Goal: Task Accomplishment & Management: Manage account settings

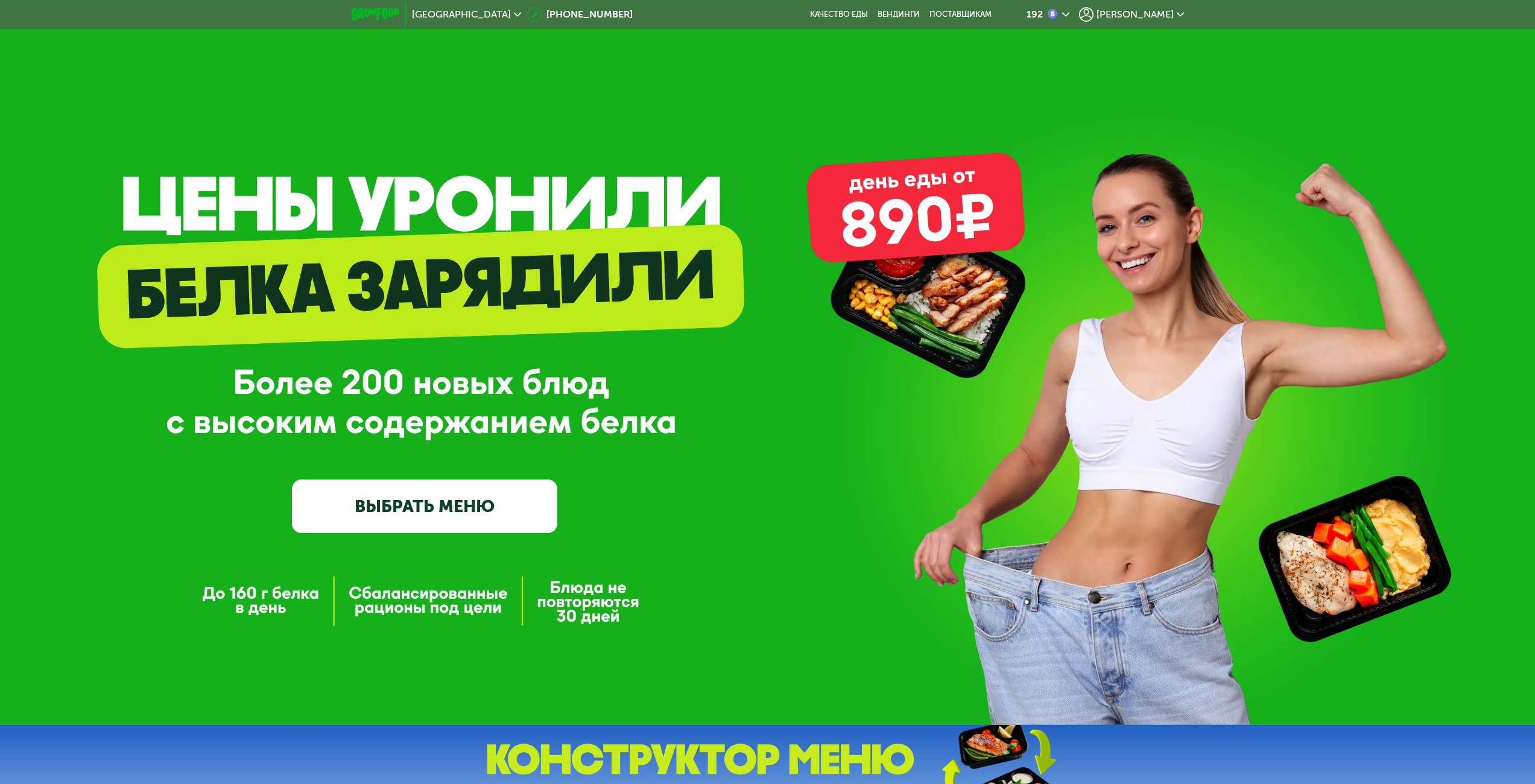
click at [1164, 17] on span "[PERSON_NAME]" at bounding box center [1135, 14] width 77 height 10
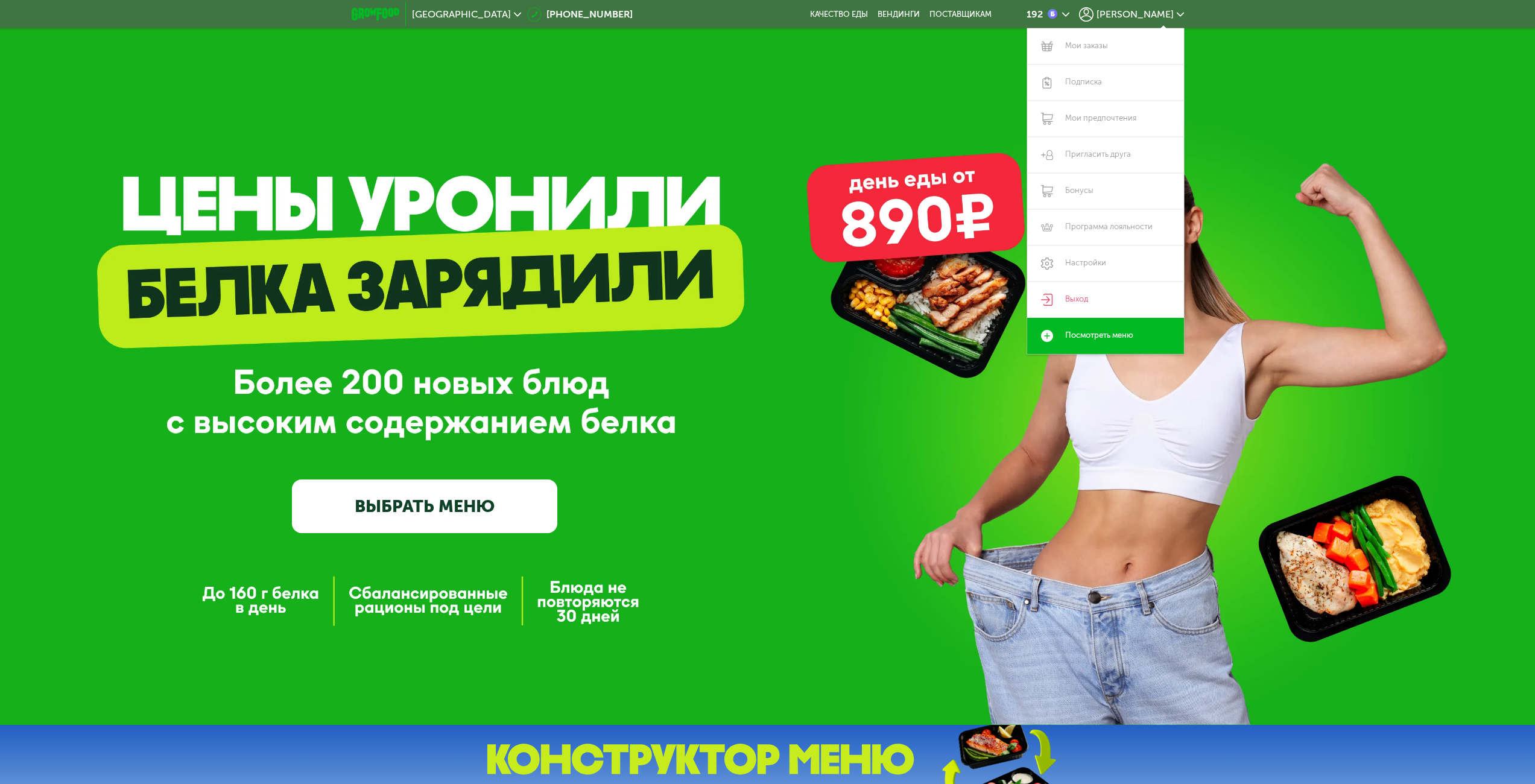
click at [874, 117] on div "GrowFood — доставка правильного питания ВЫБРАТЬ МЕНЮ" at bounding box center [768, 362] width 1535 height 725
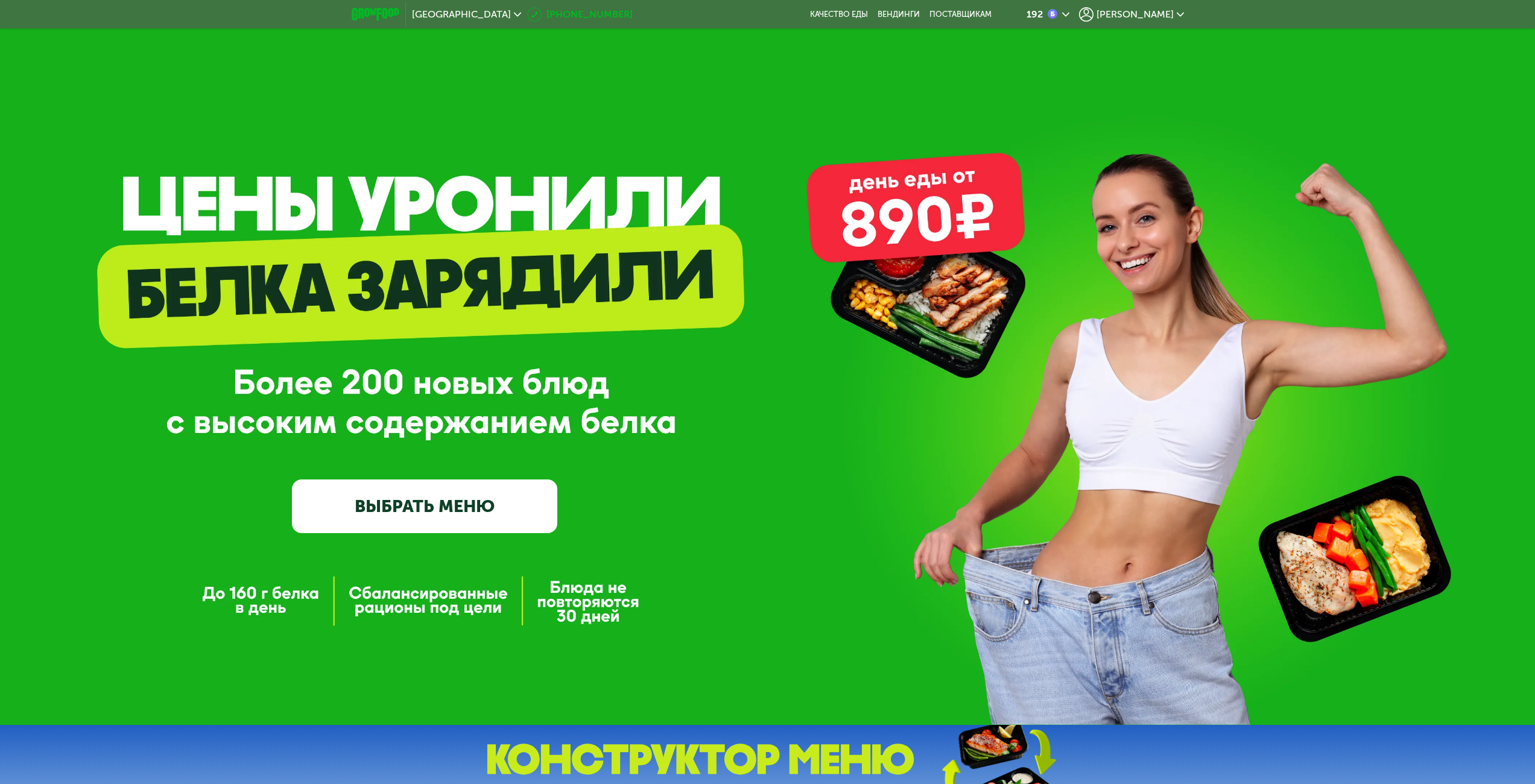
click at [571, 14] on link "[PHONE_NUMBER]" at bounding box center [580, 14] width 105 height 14
click at [1149, 17] on span "[PERSON_NAME]" at bounding box center [1135, 14] width 77 height 10
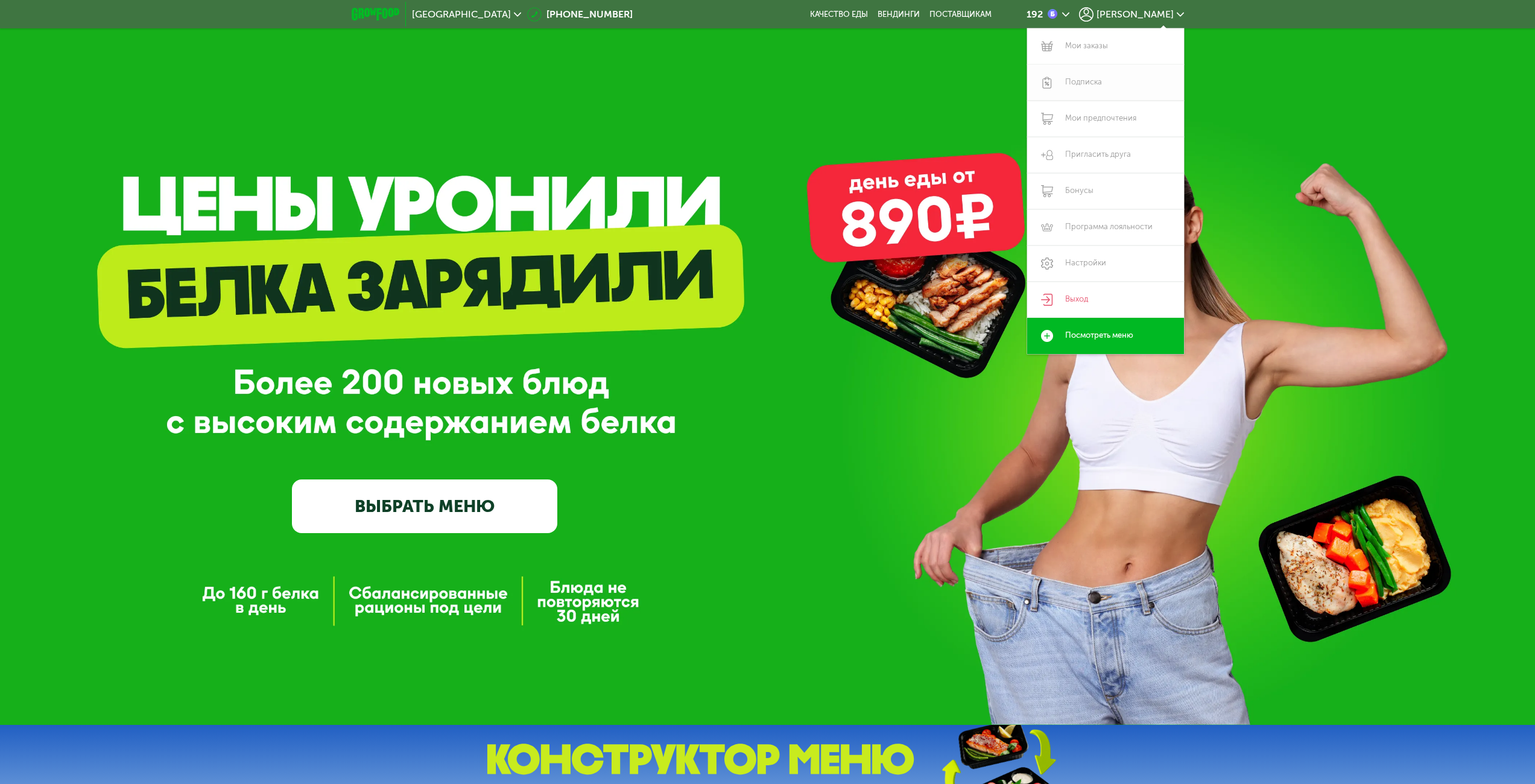
click at [1093, 81] on link "Подписка" at bounding box center [1105, 83] width 157 height 36
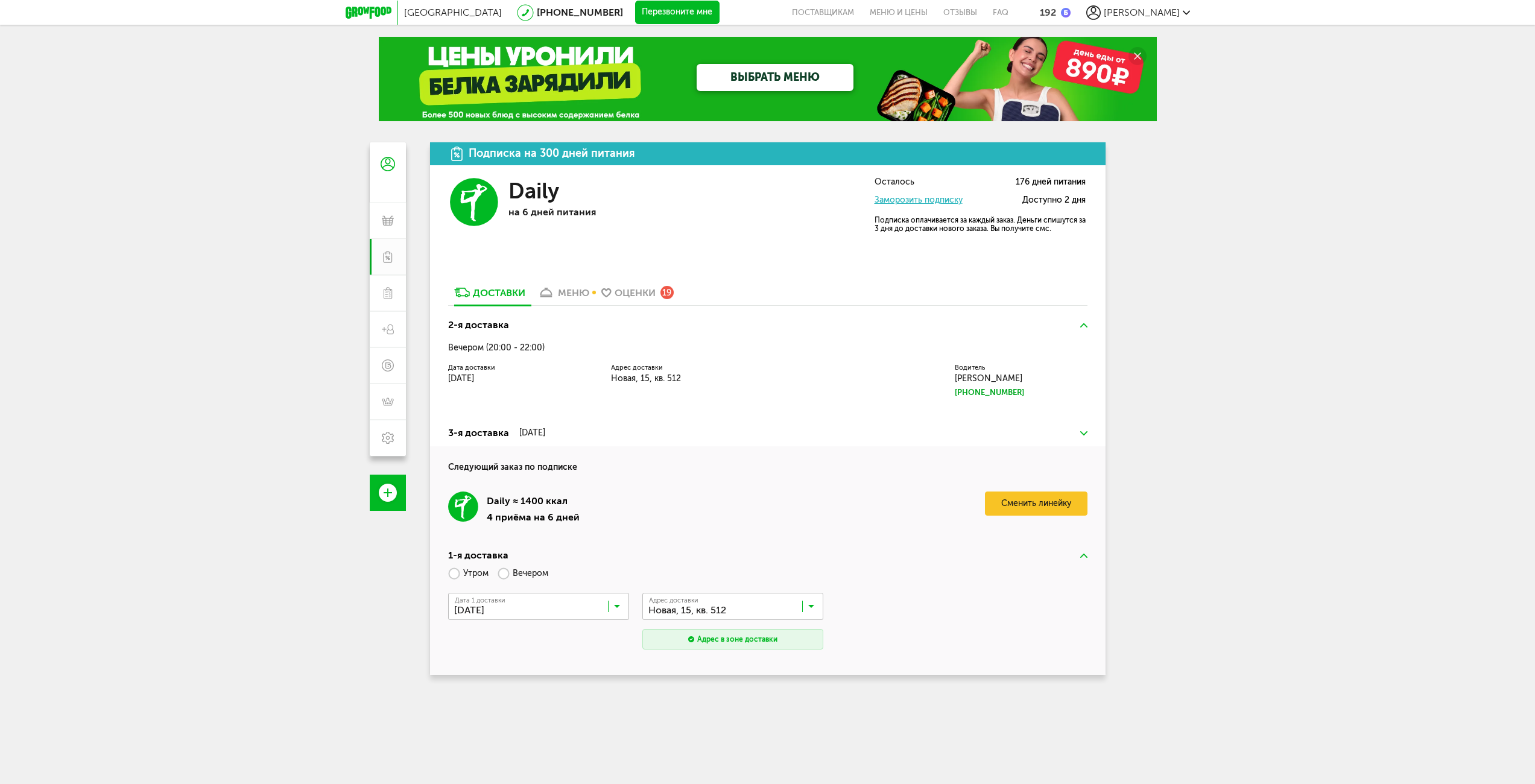
drag, startPoint x: 457, startPoint y: 377, endPoint x: 537, endPoint y: 384, distance: 80.3
click at [537, 384] on div "Дата доставки [DATE] [PERSON_NAME] доставки Новая, 15, кв. 512 Водитель [PERSON…" at bounding box center [768, 382] width 639 height 34
click at [473, 386] on div "Дата доставки [DATE] [PERSON_NAME] доставки Новая, 15, кв. 512 Водитель [PERSON…" at bounding box center [768, 382] width 639 height 34
drag, startPoint x: 461, startPoint y: 380, endPoint x: 537, endPoint y: 386, distance: 76.2
click at [537, 386] on div "Дата доставки [DATE] [PERSON_NAME] доставки Новая, 15, кв. 512 Водитель [PERSON…" at bounding box center [768, 382] width 639 height 34
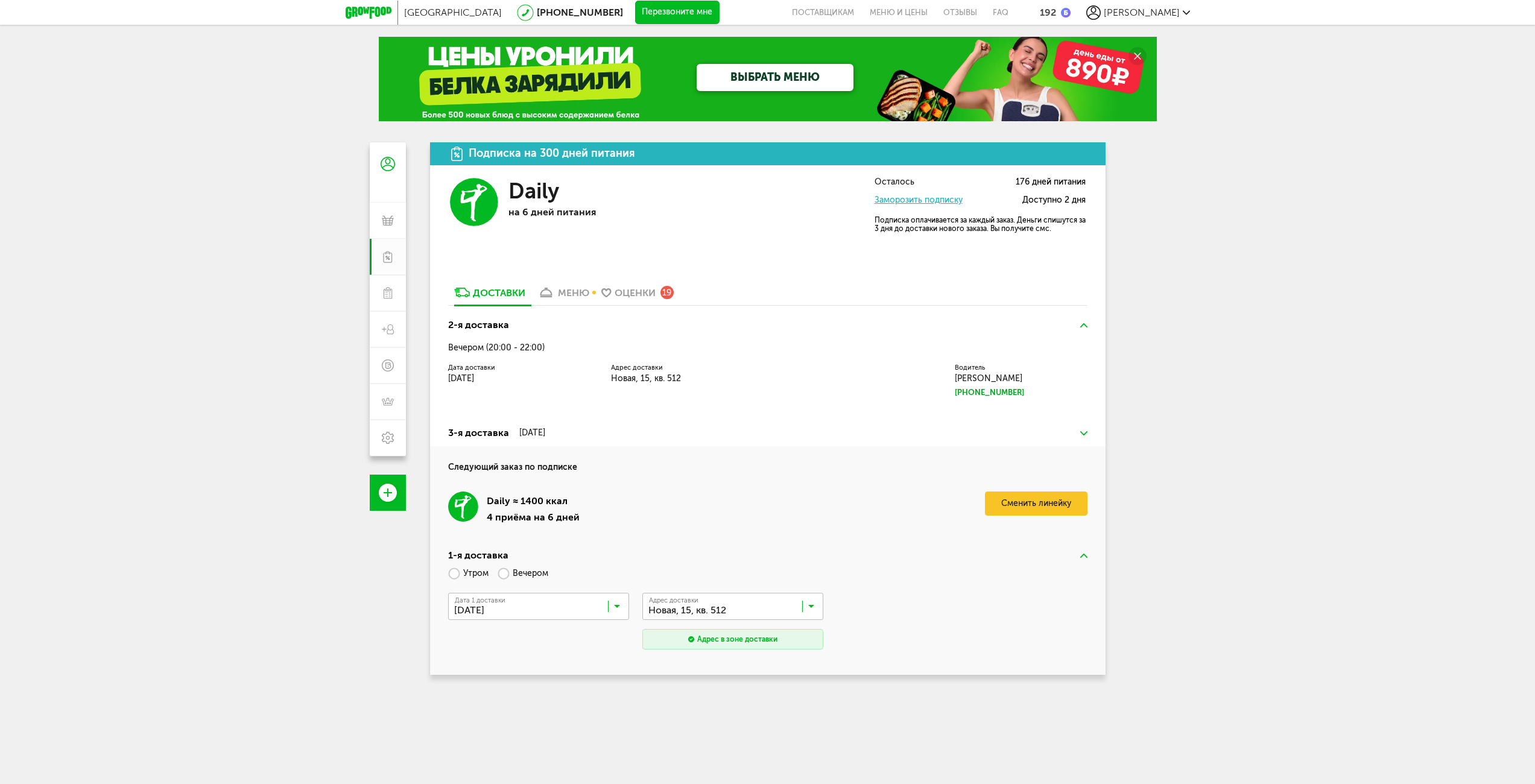
click at [666, 412] on div "2-я доставка Вечером (20:00 - 22:00) Дата доставки [DATE] Адрес доставки Новая,…" at bounding box center [768, 366] width 676 height 108
drag, startPoint x: 1060, startPoint y: 236, endPoint x: 877, endPoint y: 220, distance: 183.7
click at [877, 220] on div "Осталось 176 дней питания Заморозить подписку Доступно 2 дня Подписка оплачивае…" at bounding box center [980, 211] width 211 height 66
click at [877, 220] on p "Подписка оплачивается за каждый заказ. Деньги спишутся за 3 дня до доставки нов…" at bounding box center [980, 224] width 211 height 17
drag, startPoint x: 877, startPoint y: 220, endPoint x: 1063, endPoint y: 228, distance: 186.2
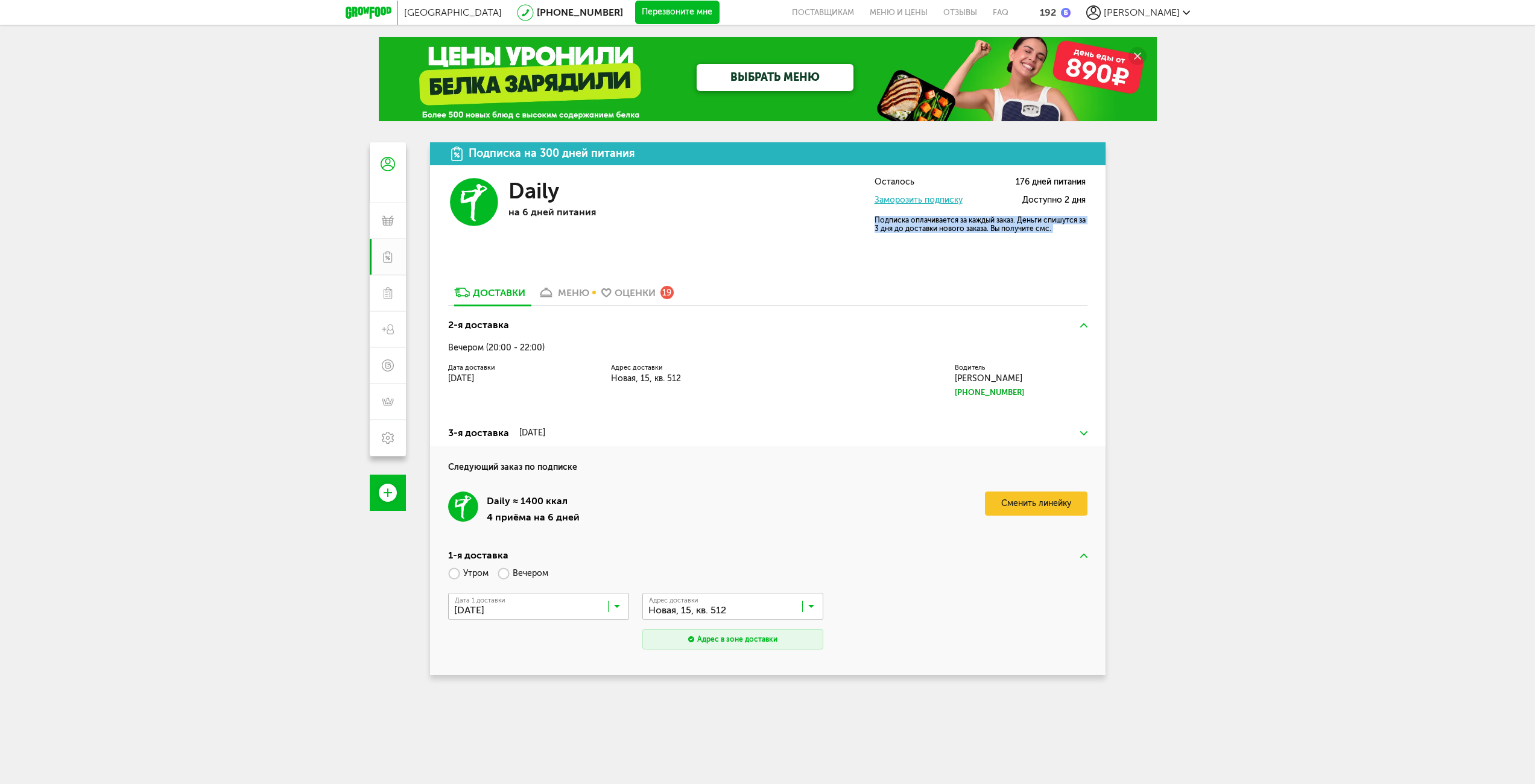
click at [1063, 228] on p "Подписка оплачивается за каждый заказ. Деньги спишутся за 3 дня до доставки нов…" at bounding box center [980, 224] width 211 height 17
drag, startPoint x: 1004, startPoint y: 226, endPoint x: 1012, endPoint y: 227, distance: 8.1
click at [1004, 226] on p "Подписка оплачивается за каждый заказ. Деньги спишутся за 3 дня до доставки нов…" at bounding box center [980, 224] width 211 height 17
drag, startPoint x: 1073, startPoint y: 227, endPoint x: 883, endPoint y: 220, distance: 190.1
click at [883, 220] on p "Подписка оплачивается за каждый заказ. Деньги спишутся за 3 дня до доставки нов…" at bounding box center [980, 224] width 211 height 17
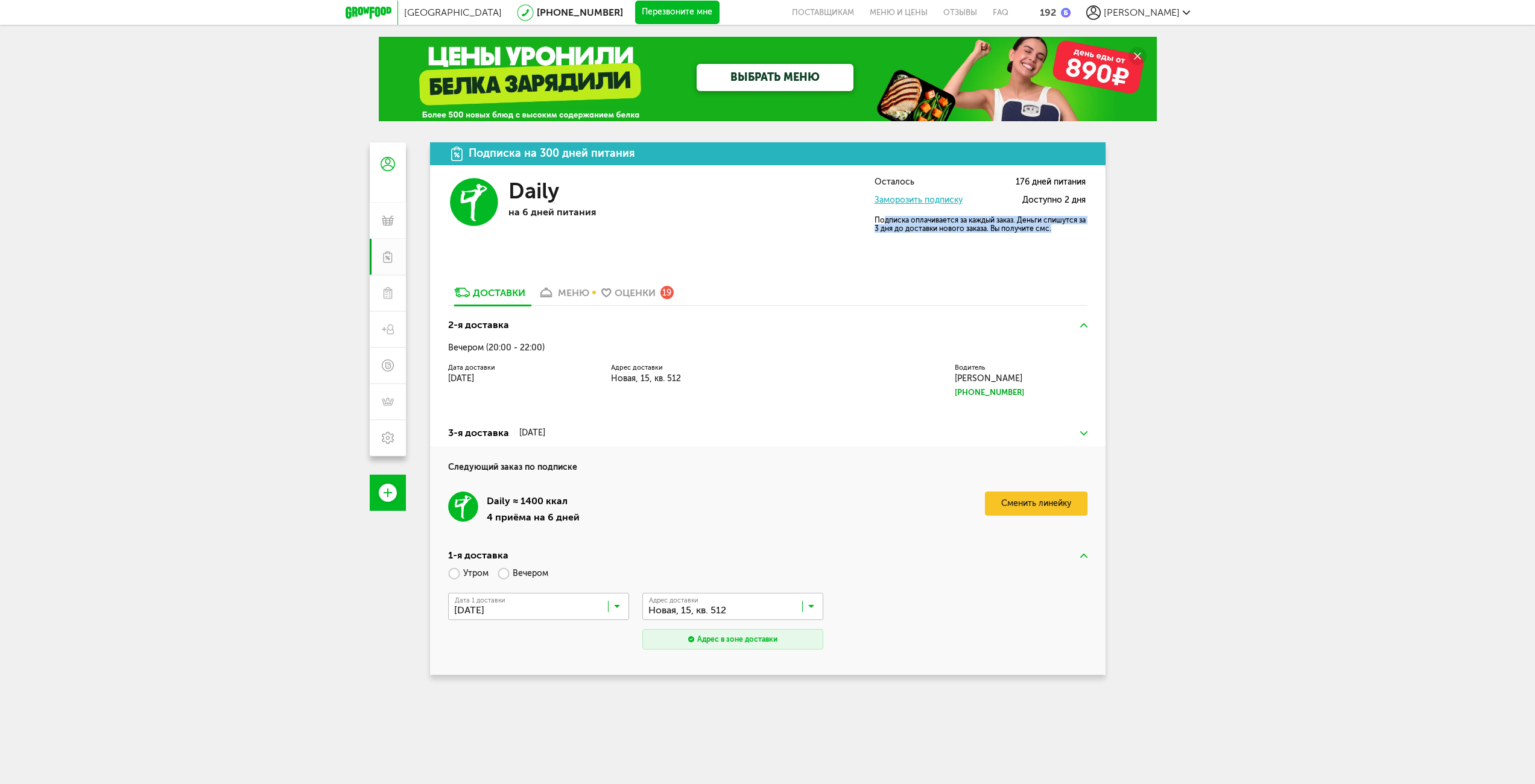
click at [883, 220] on p "Подписка оплачивается за каждый заказ. Деньги спишутся за 3 дня до доставки нов…" at bounding box center [980, 224] width 211 height 17
click at [1171, 11] on span "[PERSON_NAME]" at bounding box center [1142, 12] width 76 height 11
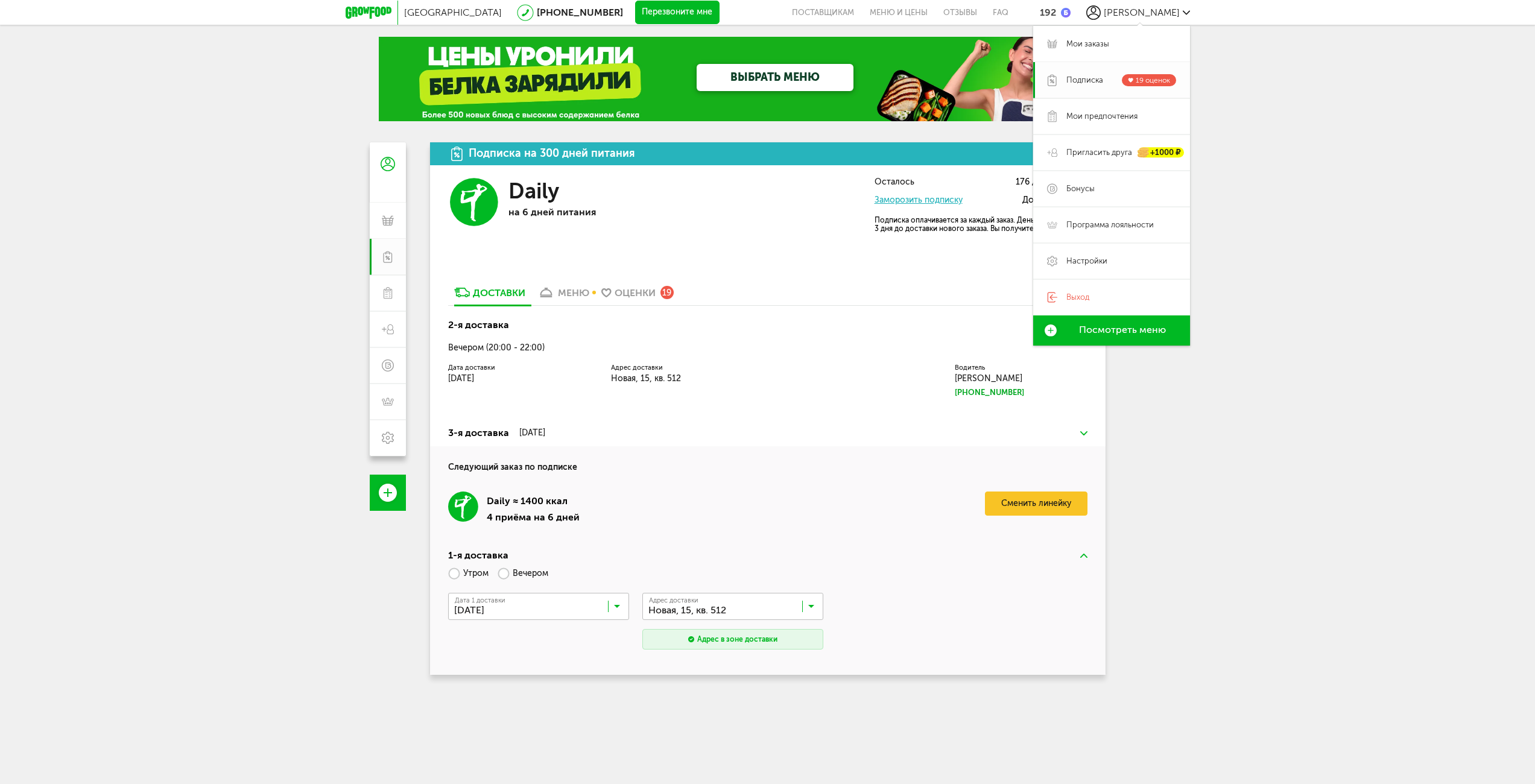
click at [1083, 83] on span "Подписка" at bounding box center [1085, 80] width 37 height 11
click at [1092, 77] on span "Подписка" at bounding box center [1085, 80] width 37 height 11
click at [1103, 269] on link "Настройки" at bounding box center [1111, 261] width 157 height 36
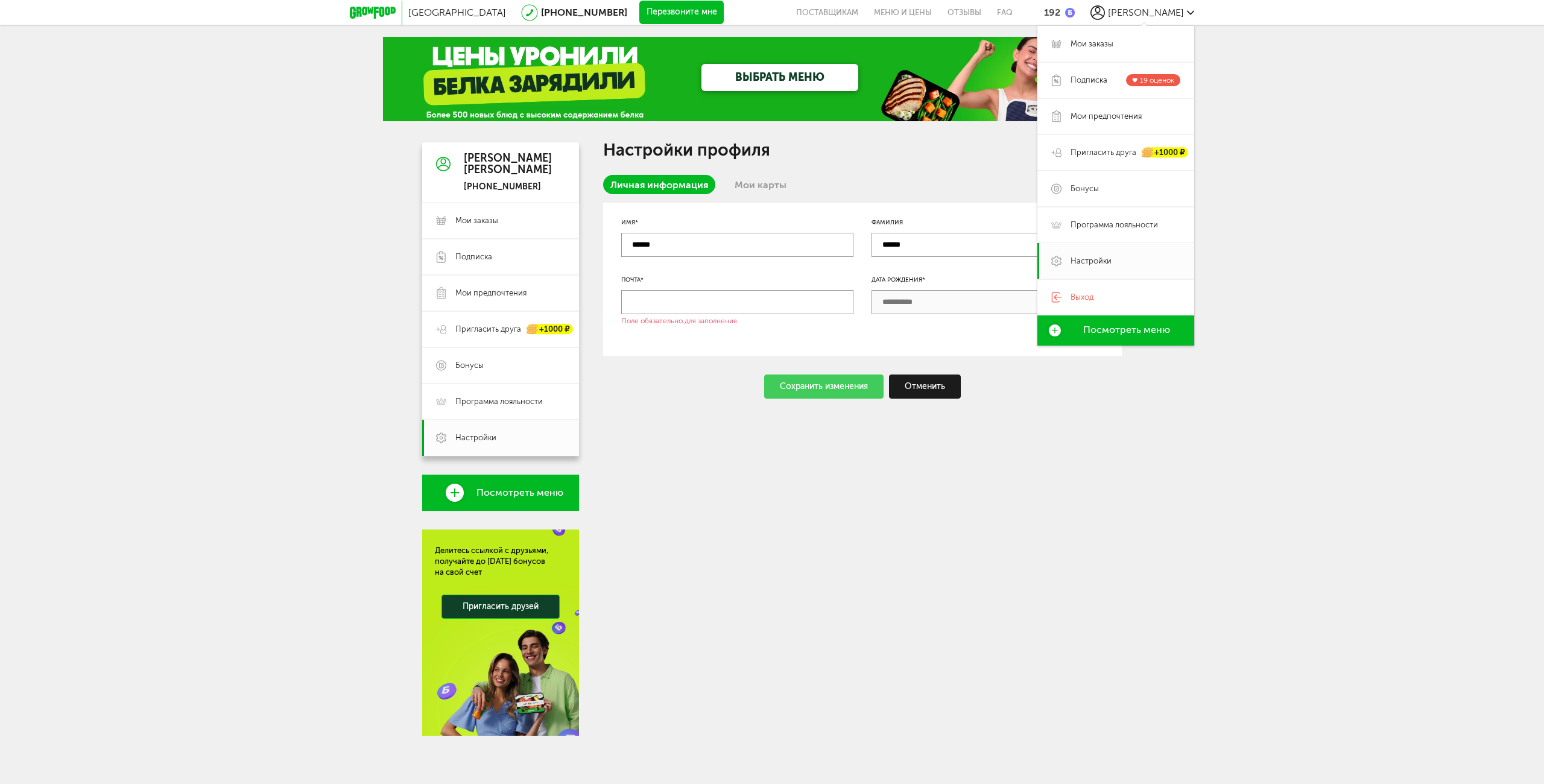
click at [720, 610] on div "Настройки профиля Личная информация Мои карты Имя* ****** Фамилия ****** Почта*…" at bounding box center [862, 439] width 519 height 593
